Goal: Transaction & Acquisition: Download file/media

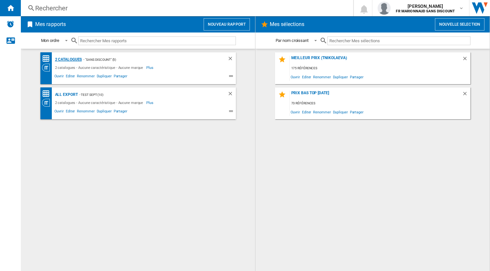
click at [71, 60] on div "2 catalogues" at bounding box center [67, 60] width 29 height 8
click at [76, 56] on div "2 catalogues" at bounding box center [67, 60] width 29 height 8
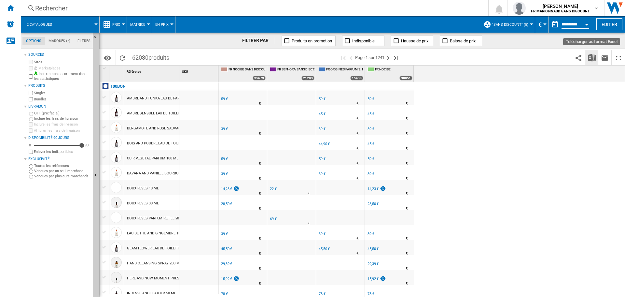
click at [489, 60] on img "Télécharger au format Excel" at bounding box center [592, 58] width 8 height 8
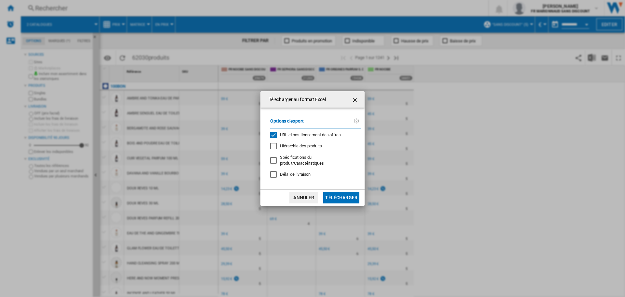
click at [324, 137] on div "URL et positionnement des offres" at bounding box center [310, 135] width 61 height 6
click at [319, 146] on span "Hiérarchie des produits" at bounding box center [301, 145] width 42 height 5
click at [341, 192] on button "Télécharger" at bounding box center [341, 197] width 36 height 12
